Goal: Information Seeking & Learning: Learn about a topic

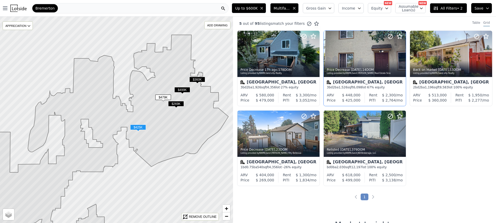
click at [377, 83] on div "Bremerton, WA" at bounding box center [365, 82] width 76 height 5
click at [281, 128] on div at bounding box center [279, 134] width 82 height 46
click at [94, 9] on div "Bremerton" at bounding box center [130, 8] width 198 height 10
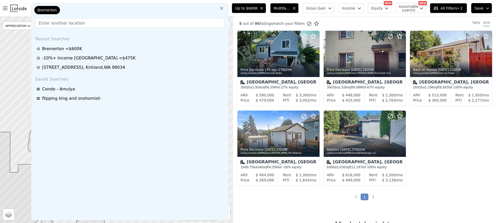
click at [224, 9] on icon at bounding box center [221, 8] width 5 height 5
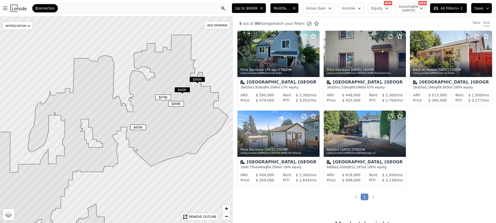
click at [73, 9] on div "Bremerton" at bounding box center [130, 8] width 198 height 10
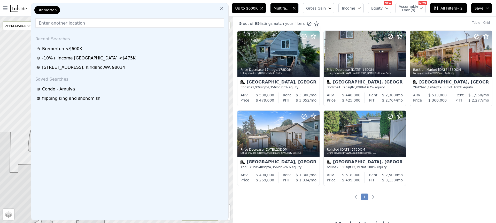
click at [49, 9] on span "Bremerton" at bounding box center [46, 9] width 19 height 5
click at [58, 25] on input "text" at bounding box center [129, 22] width 189 height 9
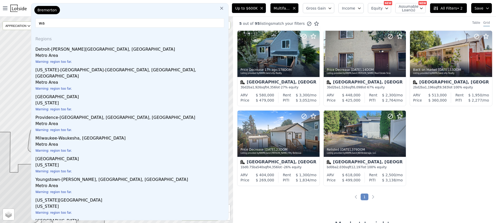
type input "w"
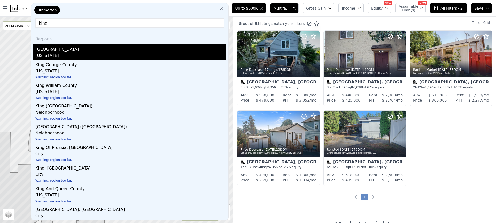
type input "king"
click at [52, 55] on div "[US_STATE]" at bounding box center [130, 55] width 191 height 7
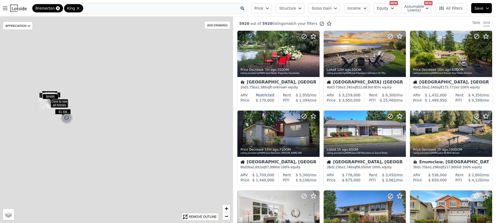
click at [56, 9] on icon at bounding box center [58, 8] width 4 height 4
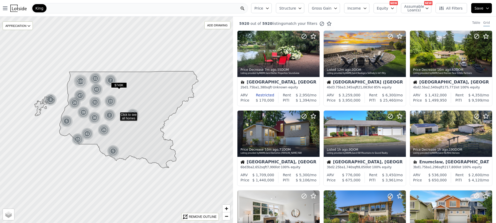
click at [60, 9] on div "King" at bounding box center [139, 8] width 217 height 10
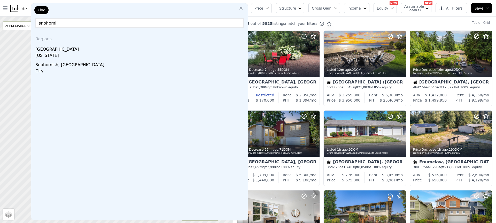
type input "snohomi"
click at [60, 51] on div "Snohomish County" at bounding box center [140, 48] width 210 height 8
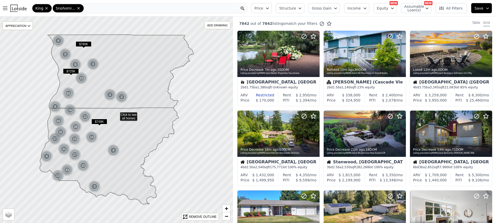
click at [106, 10] on div "King Snohomish" at bounding box center [139, 8] width 217 height 10
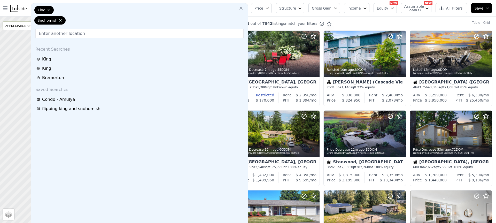
click at [106, 9] on div "King Snohomish" at bounding box center [139, 16] width 213 height 21
click at [110, 29] on input "text" at bounding box center [139, 33] width 208 height 9
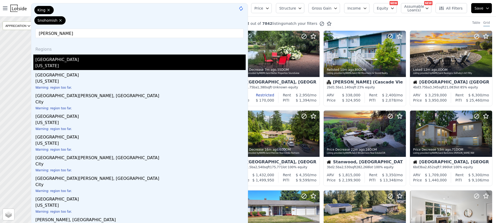
type input "pierce"
click at [76, 55] on div "Pierce County" at bounding box center [140, 59] width 210 height 8
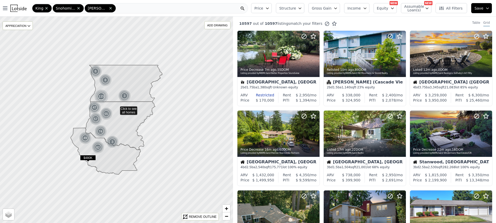
click at [128, 9] on div "King Snohomish Pierce" at bounding box center [139, 8] width 217 height 10
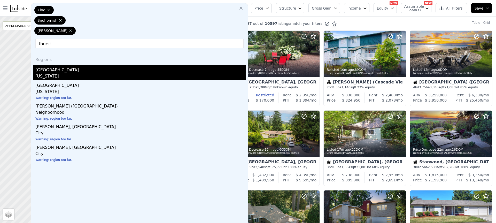
type input "thurst"
click at [77, 65] on div "Thurston County" at bounding box center [140, 69] width 210 height 8
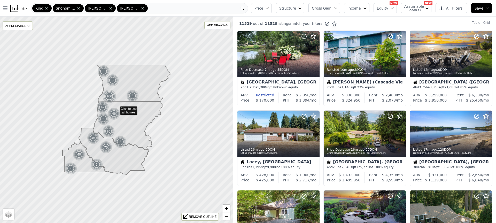
click at [270, 9] on icon "button" at bounding box center [268, 8] width 4 height 4
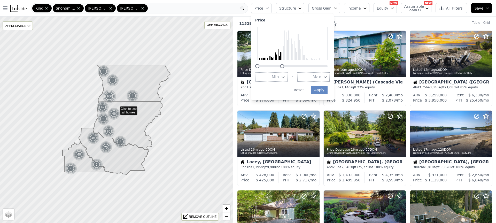
drag, startPoint x: 330, startPoint y: 66, endPoint x: 285, endPoint y: 67, distance: 45.0
click at [284, 67] on div at bounding box center [282, 66] width 4 height 4
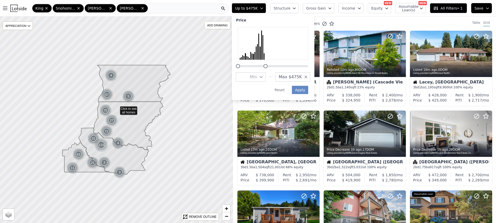
click at [268, 66] on div at bounding box center [266, 66] width 4 height 4
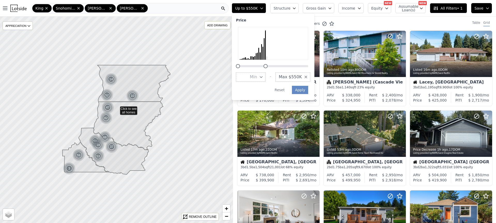
click at [290, 9] on span "Structure" at bounding box center [282, 8] width 17 height 5
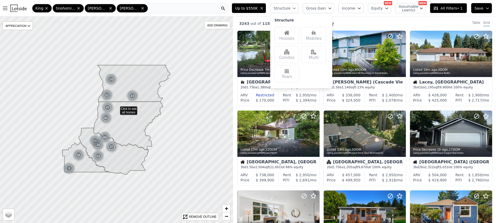
click at [318, 58] on div "Multi" at bounding box center [313, 54] width 25 height 17
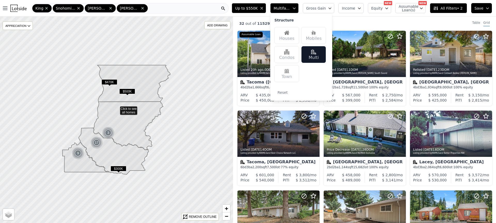
click at [360, 9] on icon "button" at bounding box center [360, 8] width 4 height 4
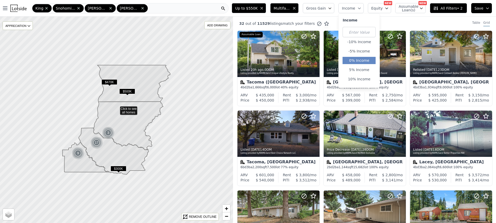
click at [358, 61] on button "0% Income" at bounding box center [359, 60] width 33 height 7
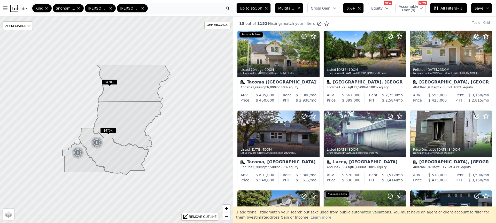
click at [111, 81] on span "$470K" at bounding box center [110, 81] width 16 height 5
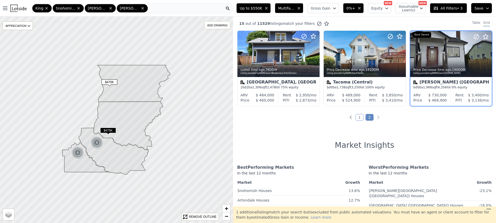
click at [452, 85] on div "bd 0 ba 1,968 sqft 4,356 lot · 0% equity" at bounding box center [451, 87] width 75 height 4
click at [99, 145] on img at bounding box center [97, 143] width 13 height 12
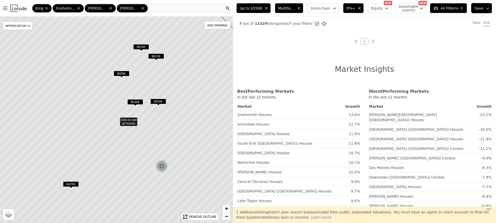
click at [74, 182] on span "$425K" at bounding box center [71, 183] width 16 height 5
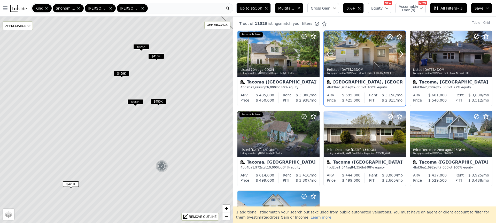
click at [376, 58] on div at bounding box center [389, 47] width 33 height 33
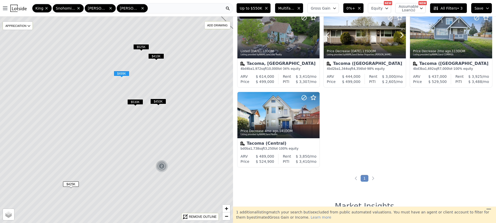
scroll to position [101, 0]
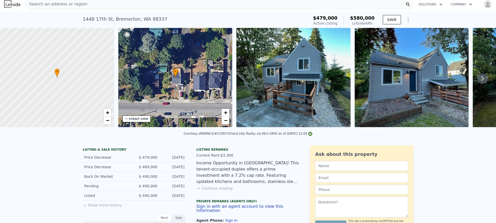
scroll to position [6, 0]
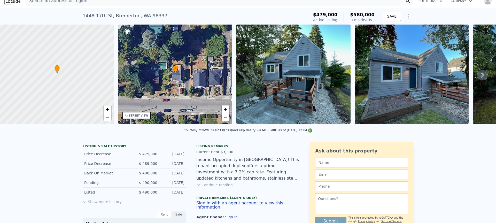
click at [222, 187] on button "Continue reading" at bounding box center [214, 185] width 36 height 5
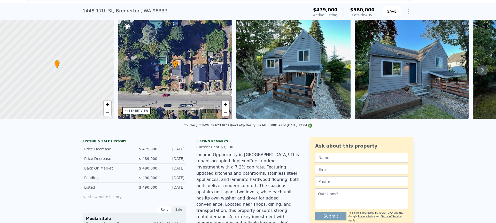
scroll to position [10, 0]
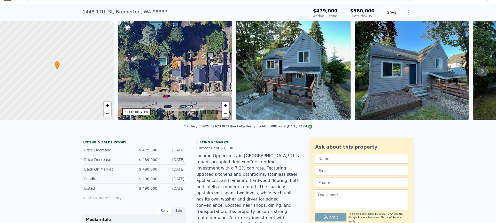
click at [114, 198] on button "Show more history" at bounding box center [102, 196] width 39 height 7
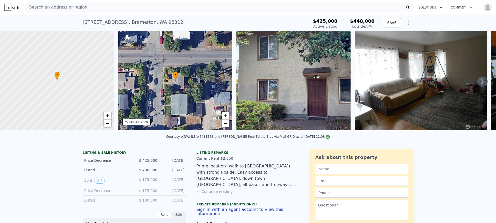
click at [225, 194] on button "Continue reading" at bounding box center [214, 191] width 36 height 5
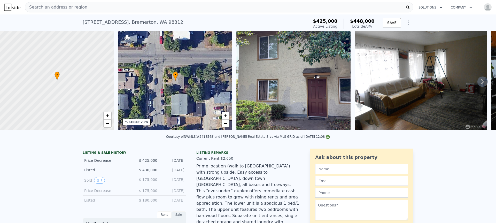
click at [478, 86] on icon at bounding box center [483, 82] width 10 height 10
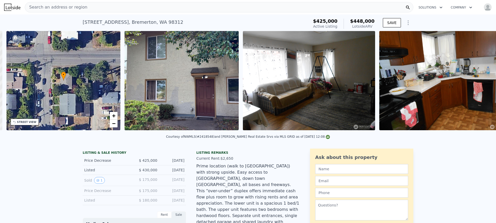
scroll to position [0, 120]
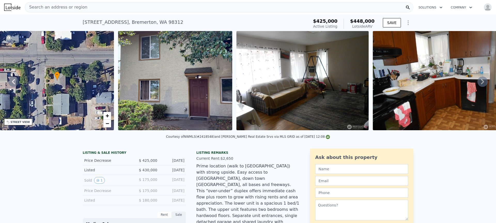
click at [478, 86] on icon at bounding box center [483, 82] width 10 height 10
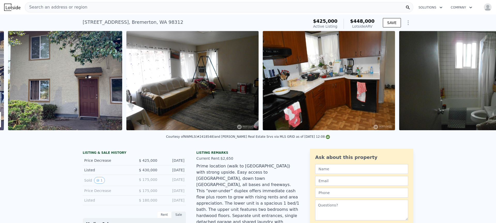
scroll to position [0, 237]
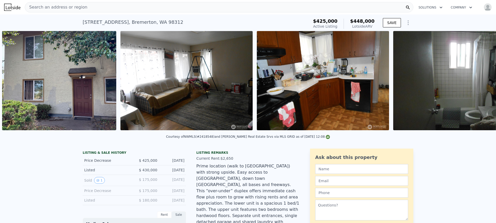
click at [476, 86] on img at bounding box center [459, 80] width 132 height 99
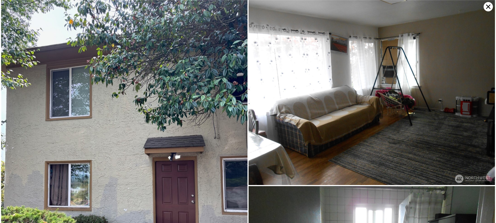
scroll to position [185, 0]
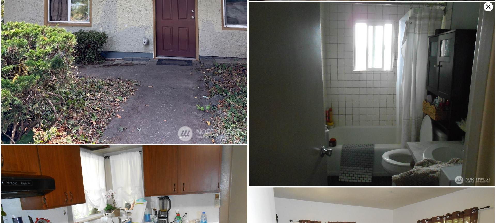
click at [487, 6] on icon at bounding box center [488, 6] width 9 height 9
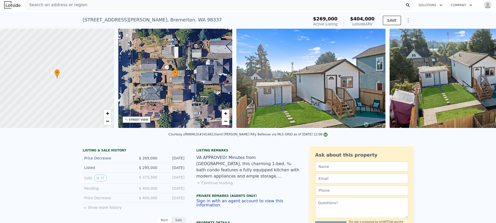
scroll to position [4, 0]
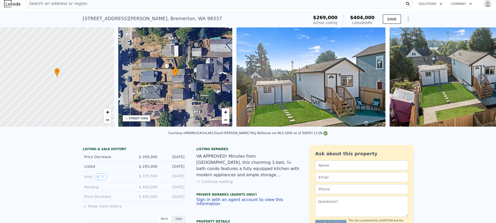
click at [209, 184] on button "Continue reading" at bounding box center [214, 181] width 36 height 5
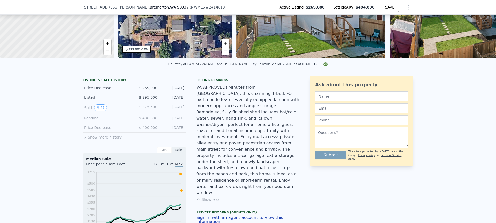
scroll to position [71, 0]
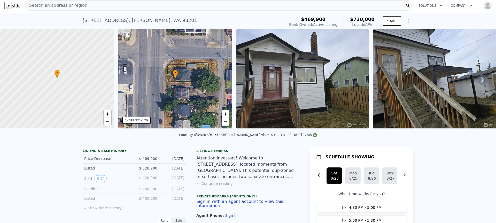
scroll to position [2, 0]
click at [226, 186] on button "Continue reading" at bounding box center [214, 183] width 36 height 5
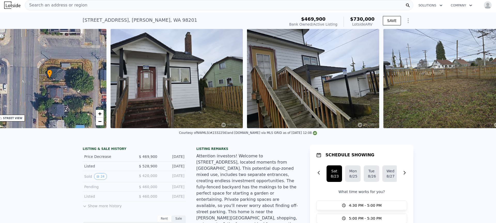
scroll to position [0, 120]
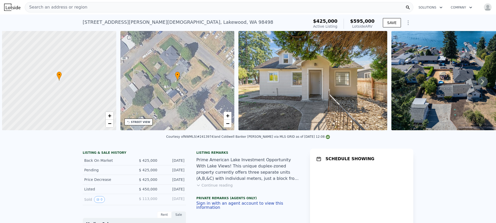
scroll to position [0, 2]
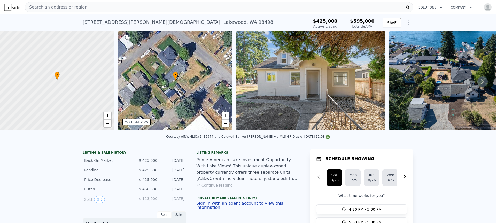
click at [226, 188] on button "Continue reading" at bounding box center [214, 185] width 36 height 5
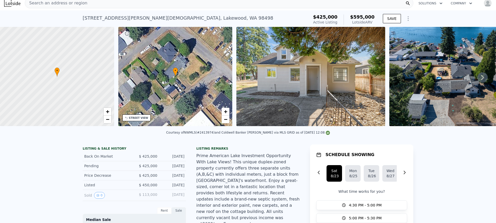
scroll to position [0, 0]
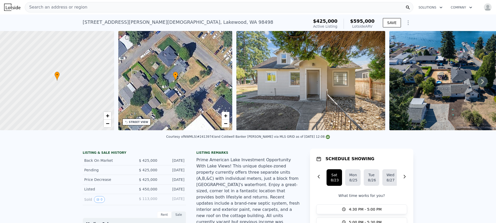
click at [279, 98] on img at bounding box center [311, 80] width 149 height 99
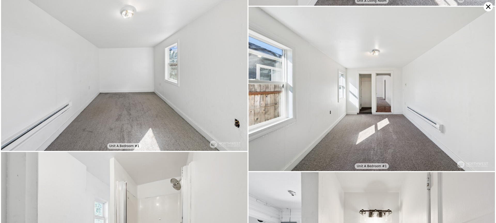
scroll to position [2320, 0]
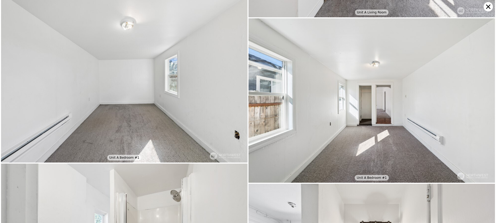
click at [489, 7] on icon at bounding box center [489, 7] width 4 height 4
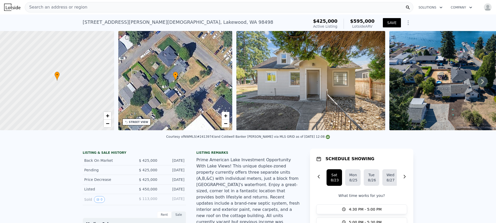
click at [397, 25] on button "SAVE" at bounding box center [392, 22] width 18 height 9
